Goal: Navigation & Orientation: Find specific page/section

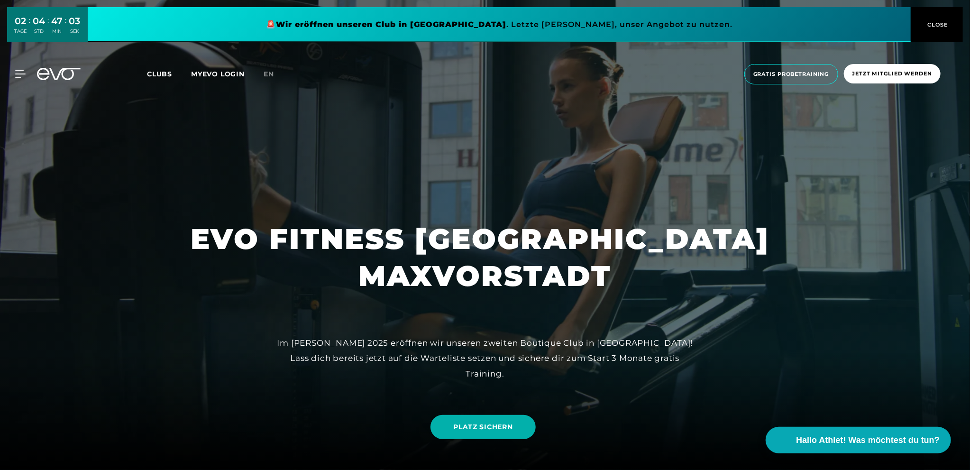
click at [159, 73] on span "Clubs" at bounding box center [159, 74] width 25 height 9
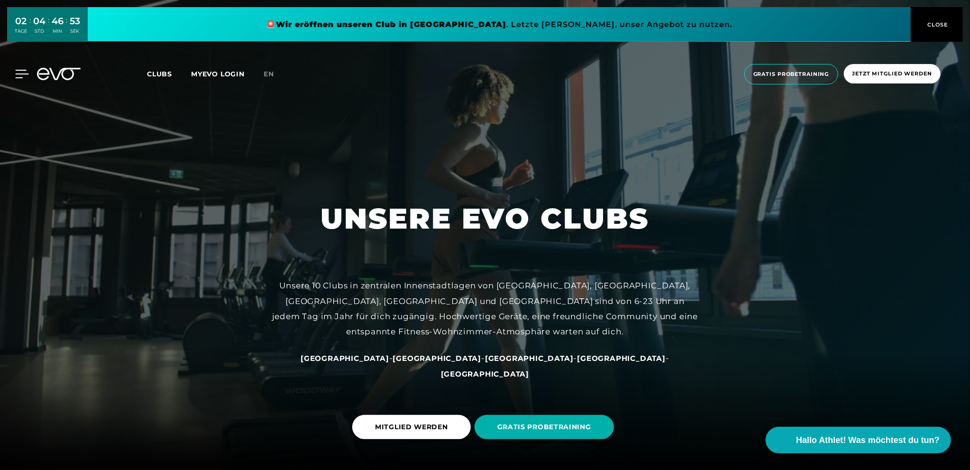
click at [21, 73] on icon at bounding box center [22, 74] width 13 height 8
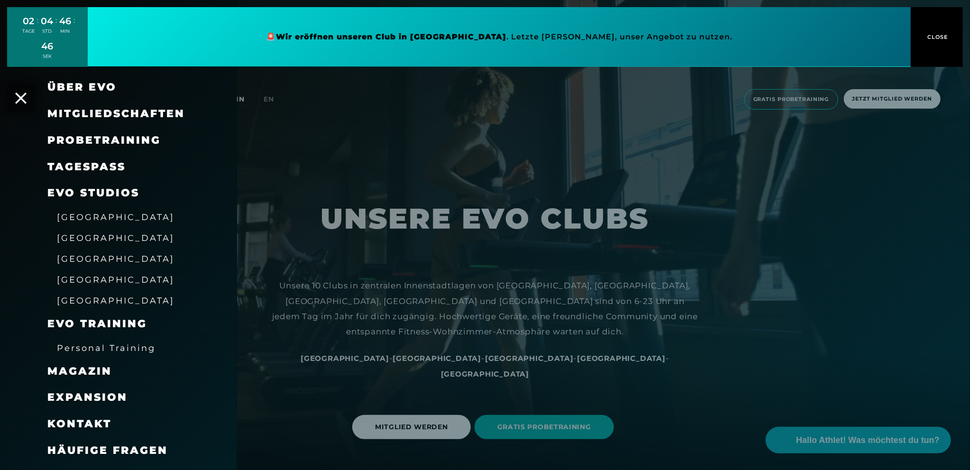
click at [91, 322] on span "EVO Training" at bounding box center [97, 323] width 100 height 13
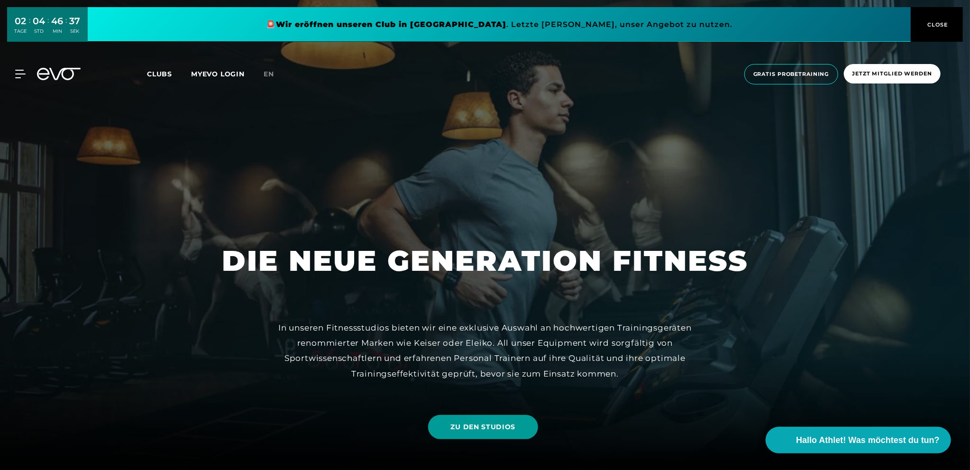
click at [513, 426] on span "ZU DEN STUDIOS" at bounding box center [483, 427] width 65 height 10
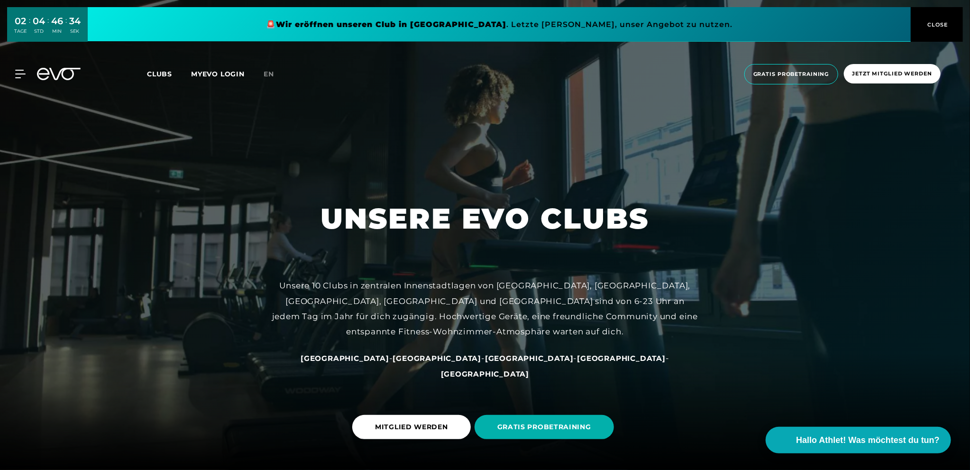
click at [577, 363] on span "[GEOGRAPHIC_DATA]" at bounding box center [621, 358] width 89 height 9
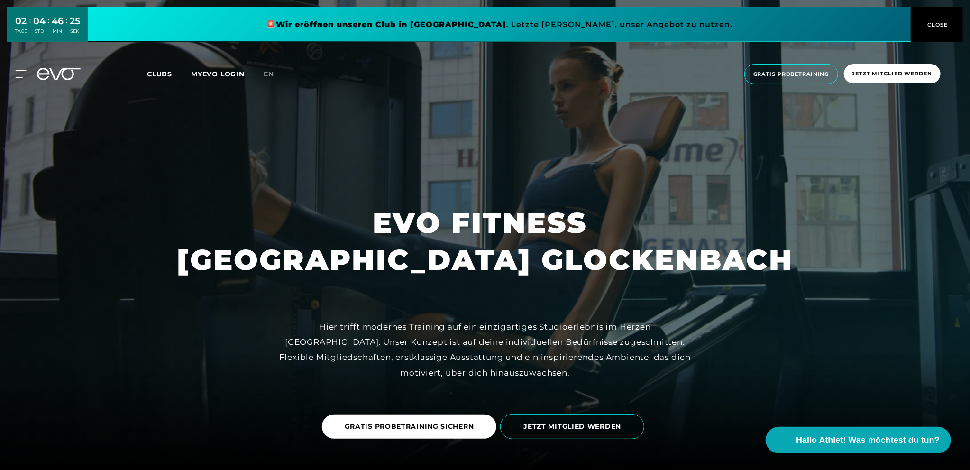
click at [20, 73] on icon at bounding box center [22, 74] width 13 height 8
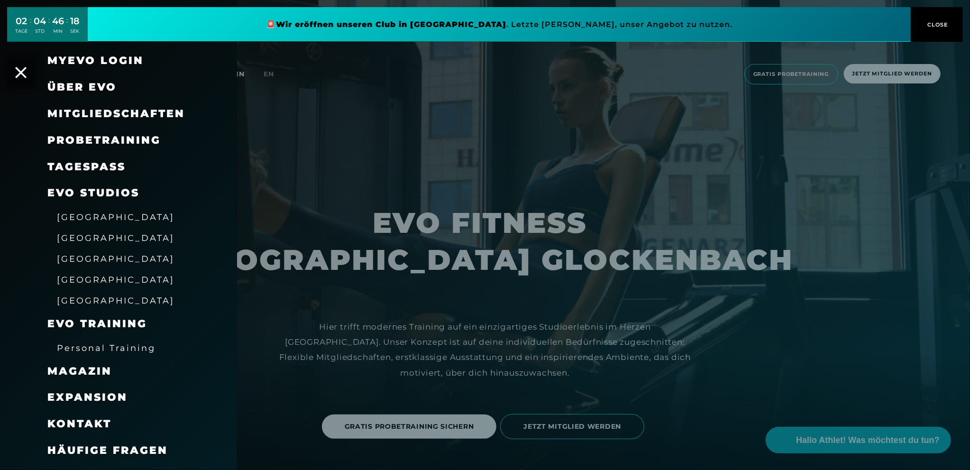
click at [93, 346] on span "Personal Training" at bounding box center [106, 348] width 99 height 10
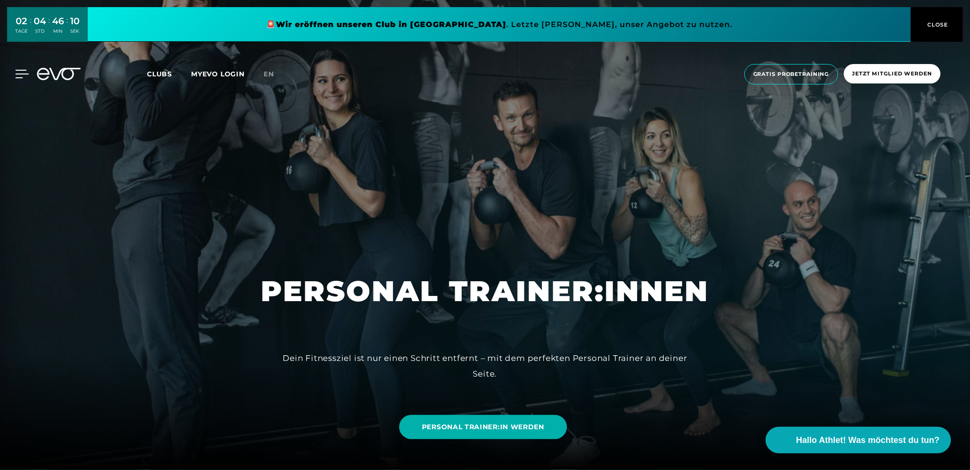
click at [19, 49] on div "02 TAGE : 04 STD : 46 MIN : 10 SEK 🚨 Wir eröffnen unseren Club in [GEOGRAPHIC_D…" at bounding box center [485, 24] width 970 height 49
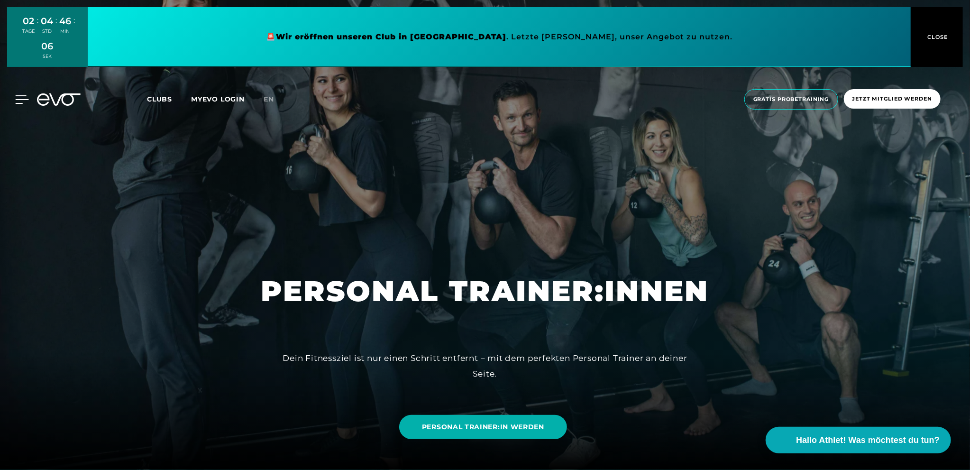
click at [26, 102] on icon at bounding box center [22, 99] width 14 height 9
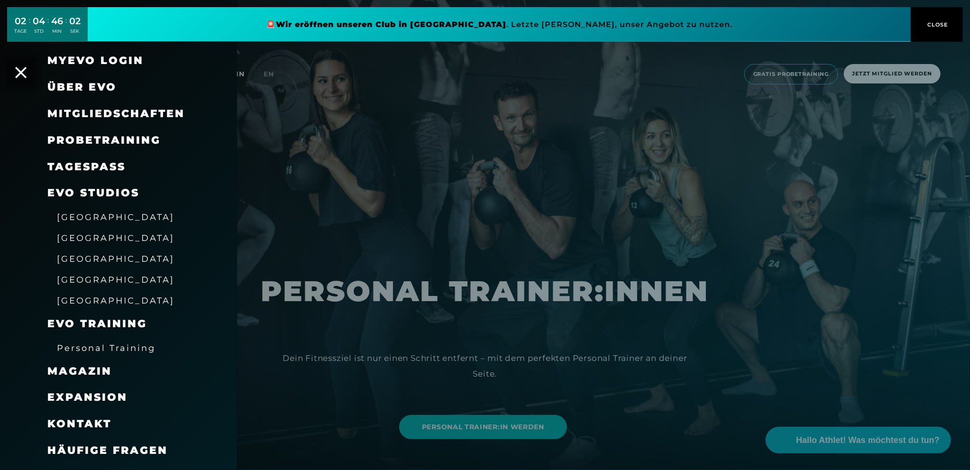
click at [101, 367] on span "Magazin" at bounding box center [79, 371] width 64 height 13
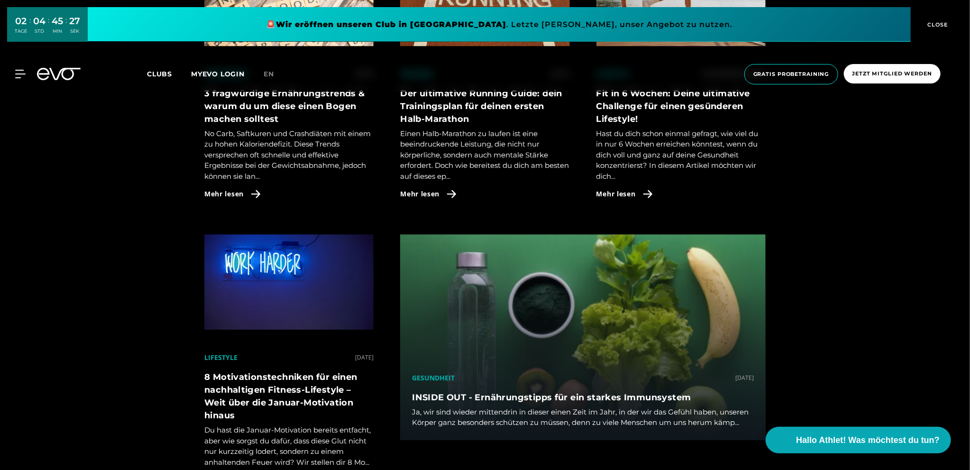
scroll to position [1801, 0]
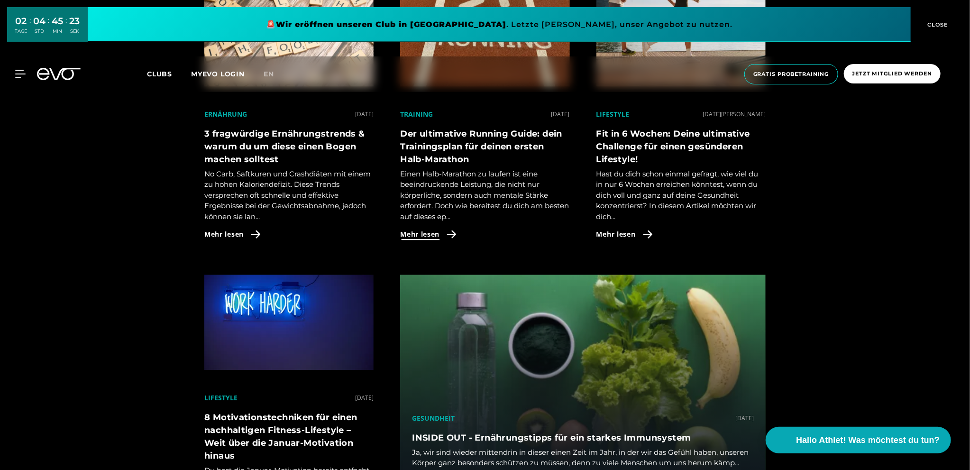
click at [438, 239] on span "Mehr lesen" at bounding box center [419, 234] width 39 height 10
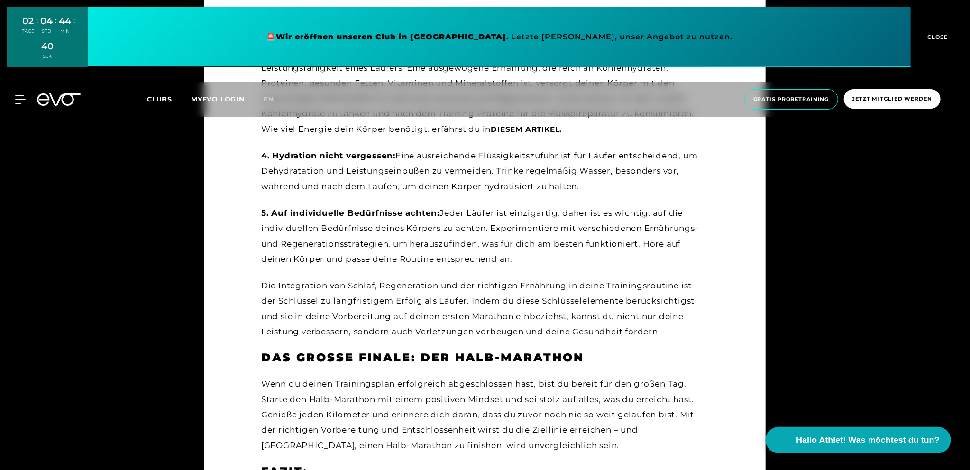
scroll to position [1422, 0]
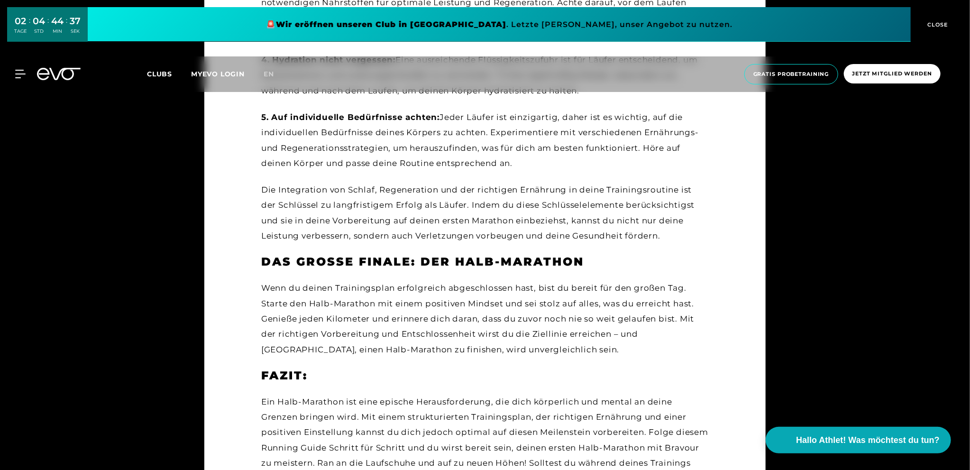
click at [839, 195] on div at bounding box center [485, 235] width 970 height 470
click at [15, 49] on div "02 TAGE : 04 STD : 44 MIN : 35 SEK 🚨 Wir eröffnen unseren Club in [GEOGRAPHIC_D…" at bounding box center [485, 24] width 970 height 49
click at [19, 77] on icon at bounding box center [22, 74] width 13 height 8
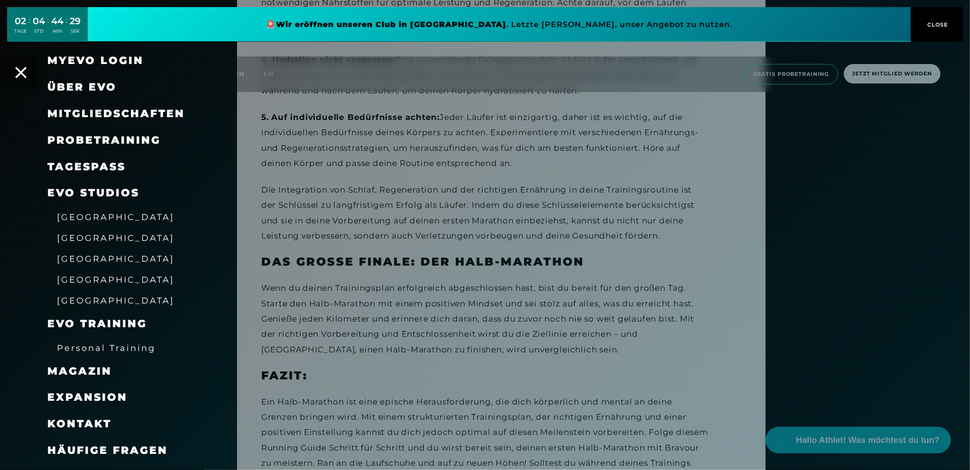
click at [82, 368] on span "Magazin" at bounding box center [79, 371] width 64 height 13
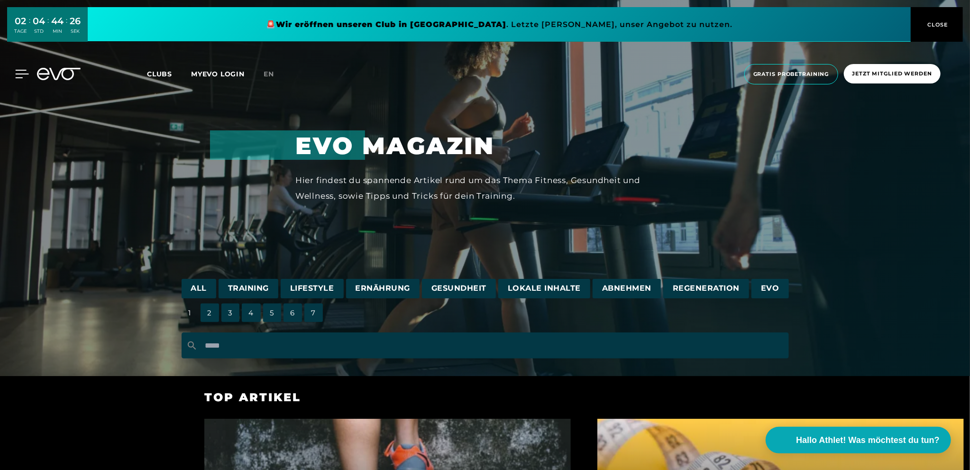
click at [21, 78] on icon at bounding box center [22, 74] width 13 height 8
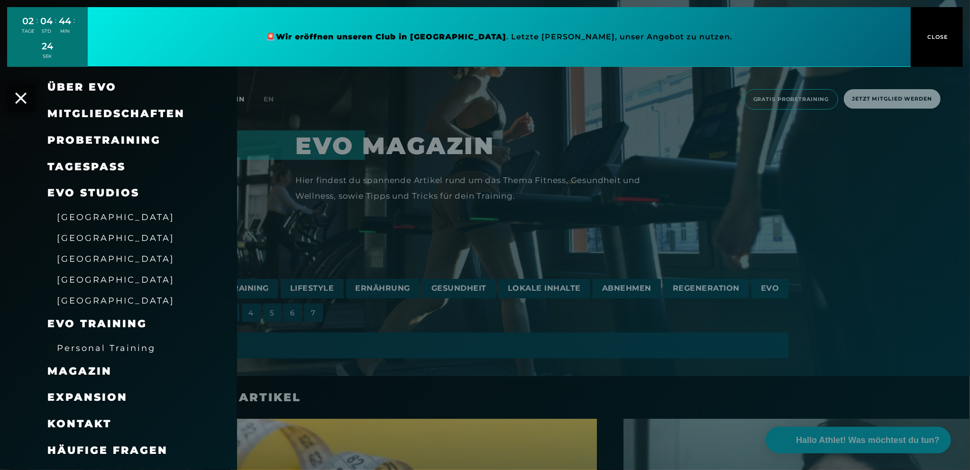
click at [82, 110] on span "Mitgliedschaften" at bounding box center [115, 113] width 137 height 13
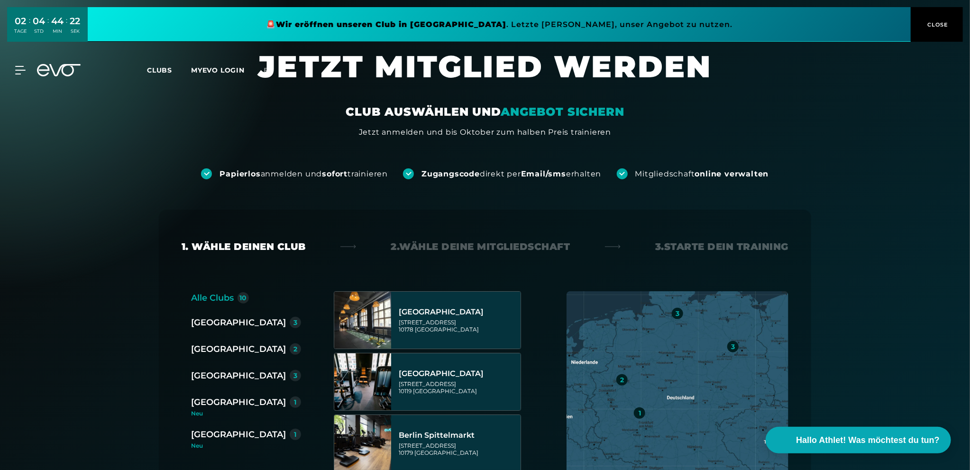
scroll to position [47, 0]
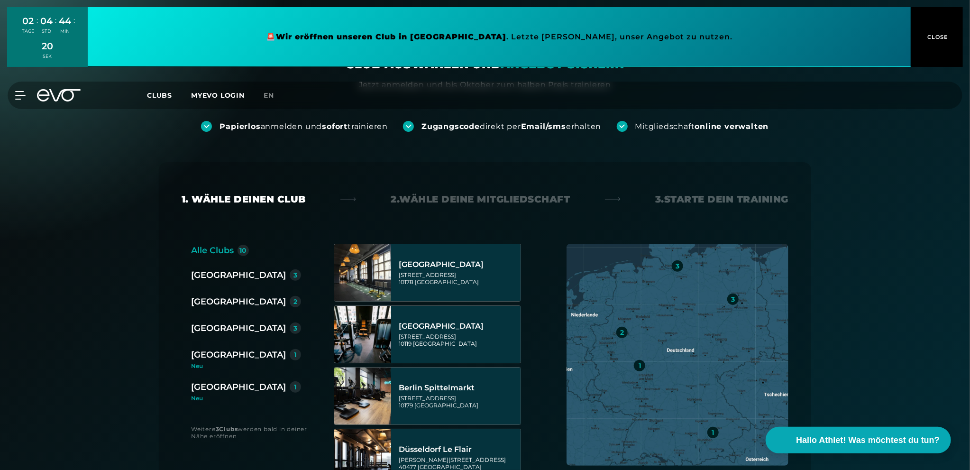
click at [198, 366] on div "Neu" at bounding box center [250, 366] width 118 height 6
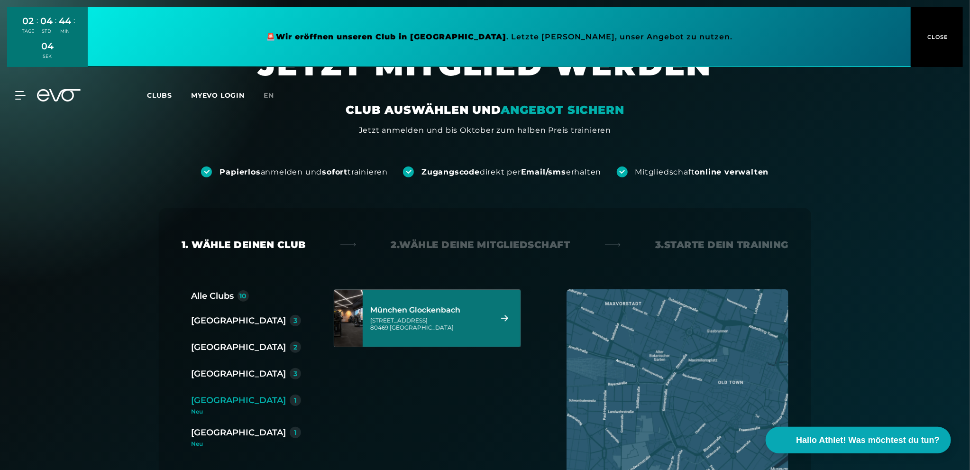
scroll to position [0, 0]
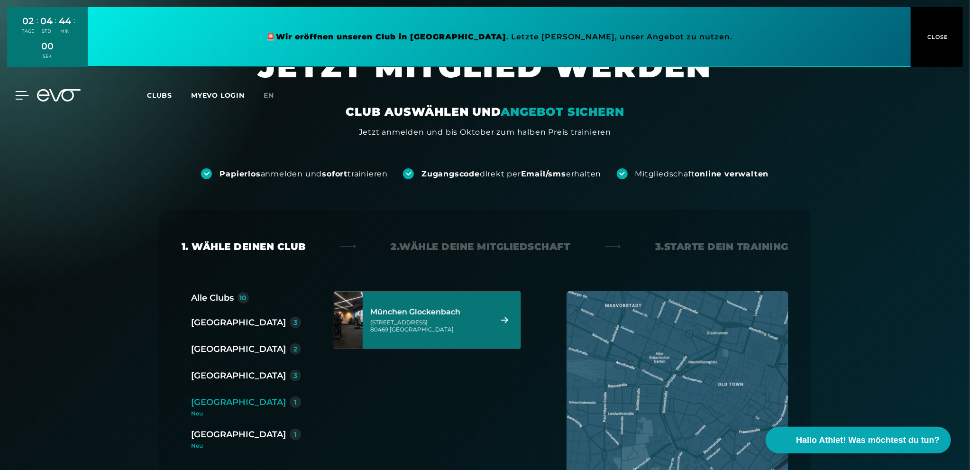
click at [20, 94] on section "JETZT MITGLIED WERDEN CLUB AUSWÄHLEN UND ANGEBOT SICHERN Jetzt anmelden und bis…" at bounding box center [485, 92] width 970 height 91
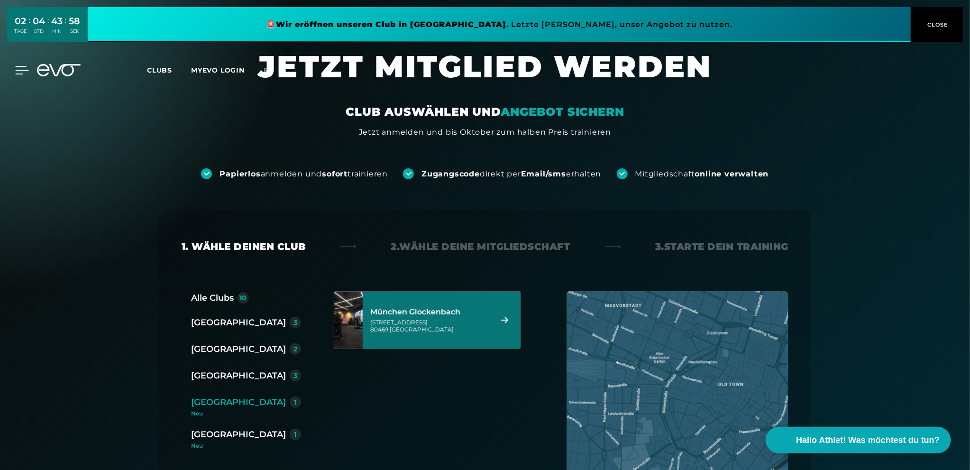
click at [20, 72] on icon at bounding box center [22, 70] width 14 height 9
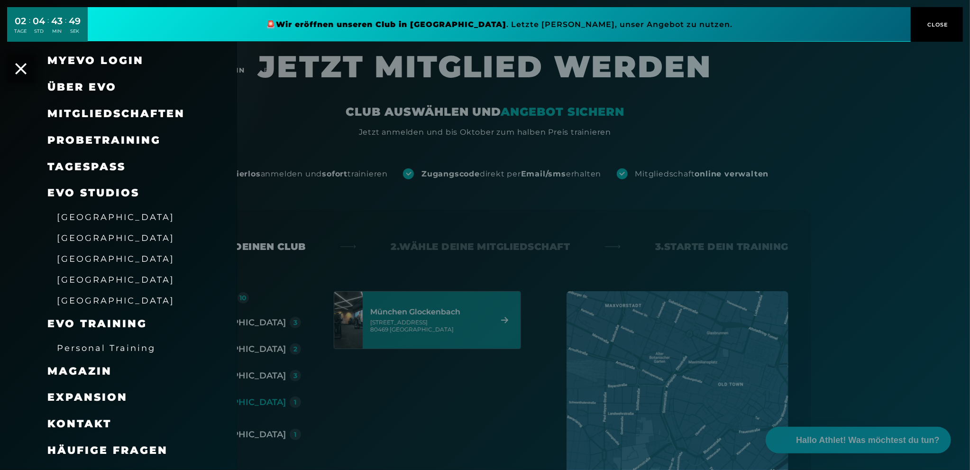
click at [112, 137] on span "Probetraining" at bounding box center [103, 140] width 113 height 13
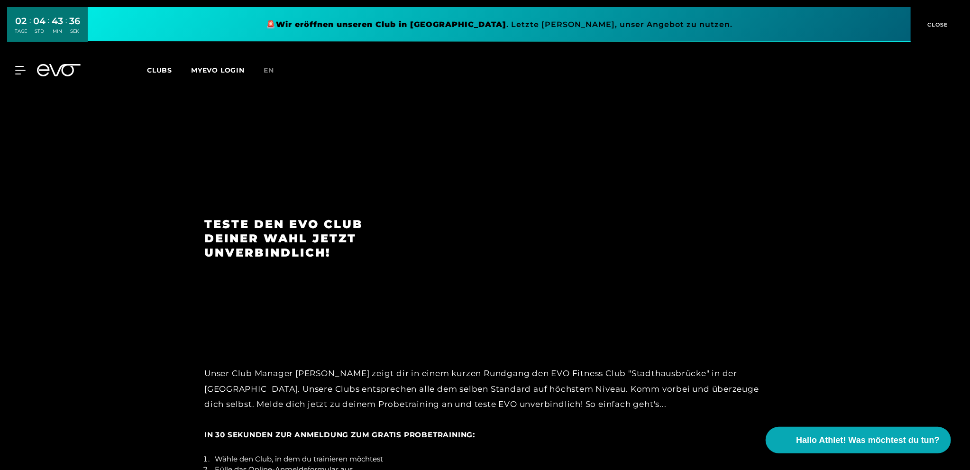
scroll to position [1707, 0]
